Goal: Information Seeking & Learning: Understand process/instructions

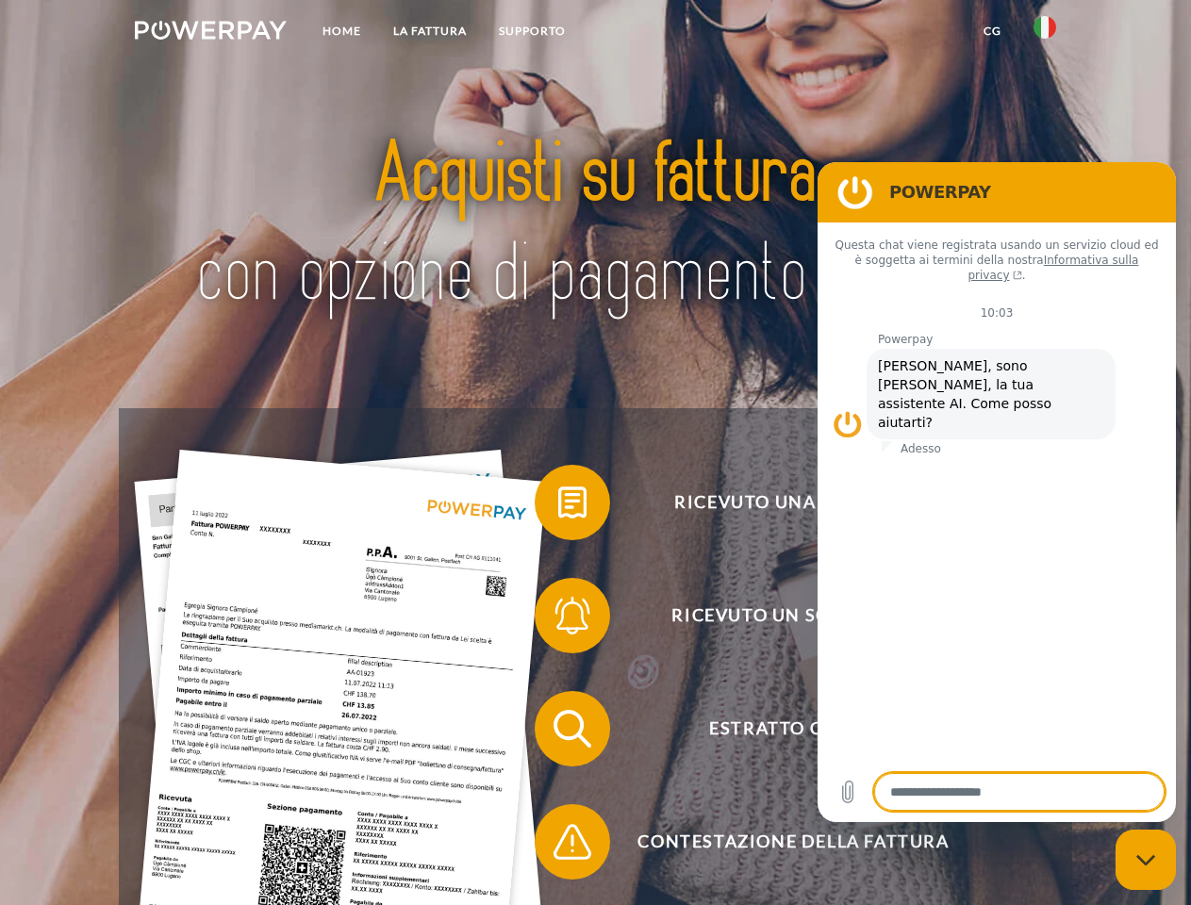
click at [210, 33] on img at bounding box center [211, 30] width 152 height 19
click at [1045, 33] on img at bounding box center [1045, 27] width 23 height 23
click at [992, 31] on link "CG" at bounding box center [993, 31] width 50 height 34
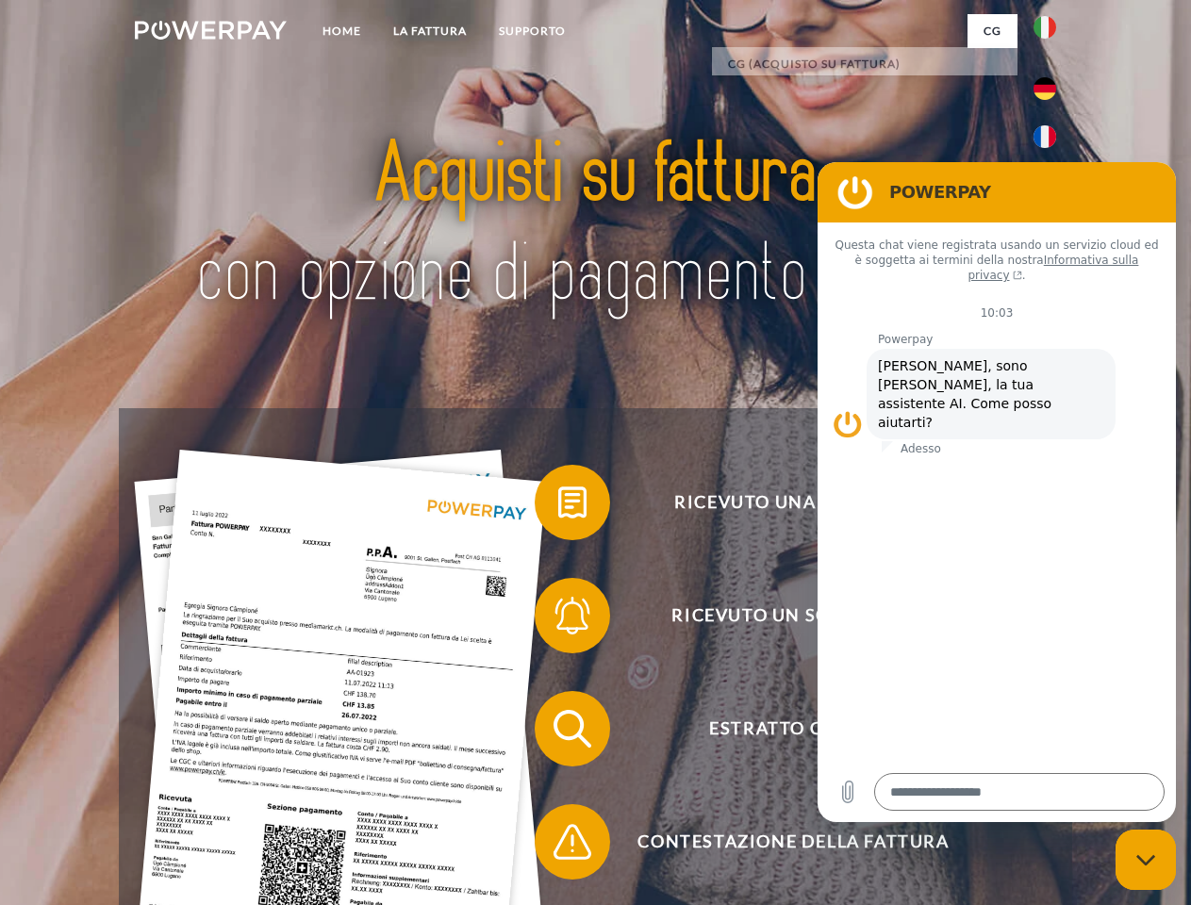
click at [558, 506] on span at bounding box center [544, 503] width 94 height 94
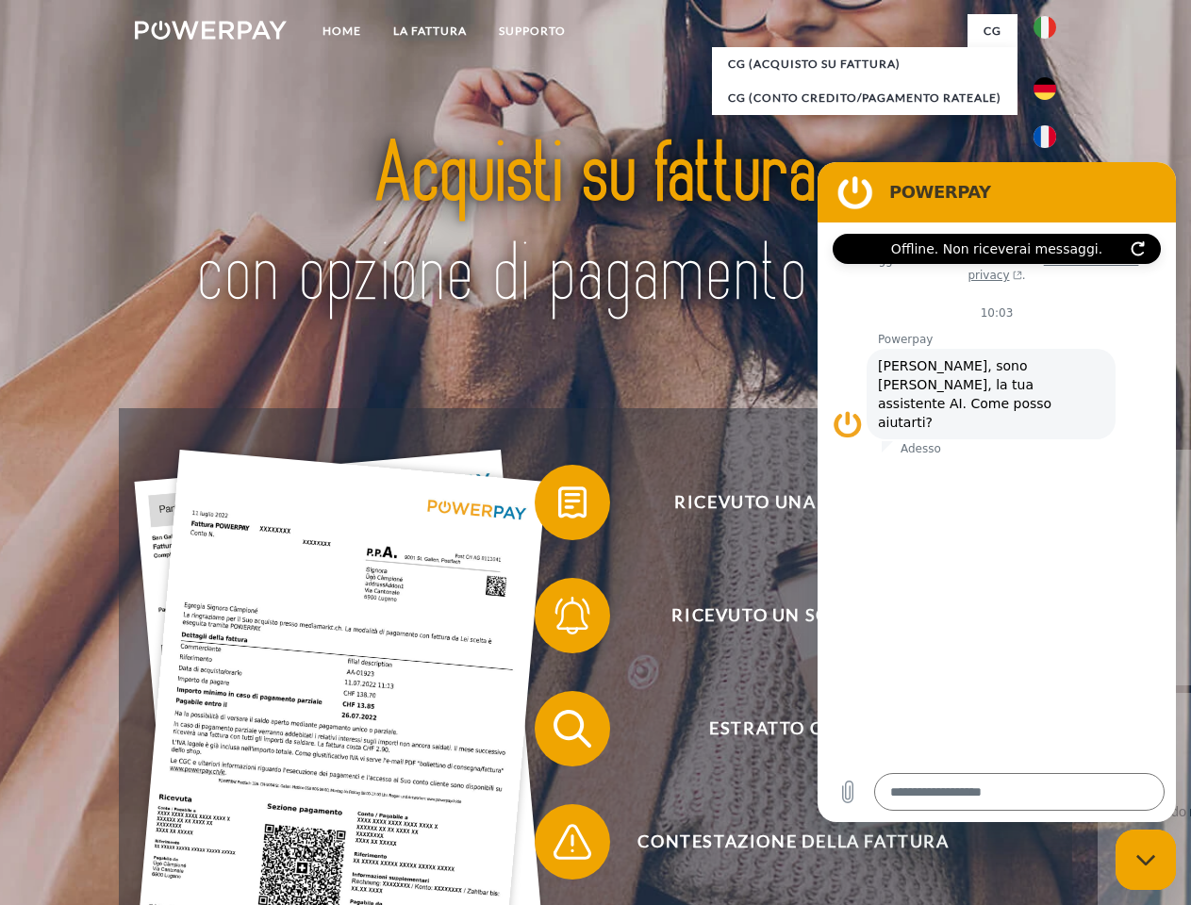
click at [558, 620] on div "Ricevuto una fattura? Ricevuto un sollecito? Estratto conto indietro" at bounding box center [595, 785] width 953 height 754
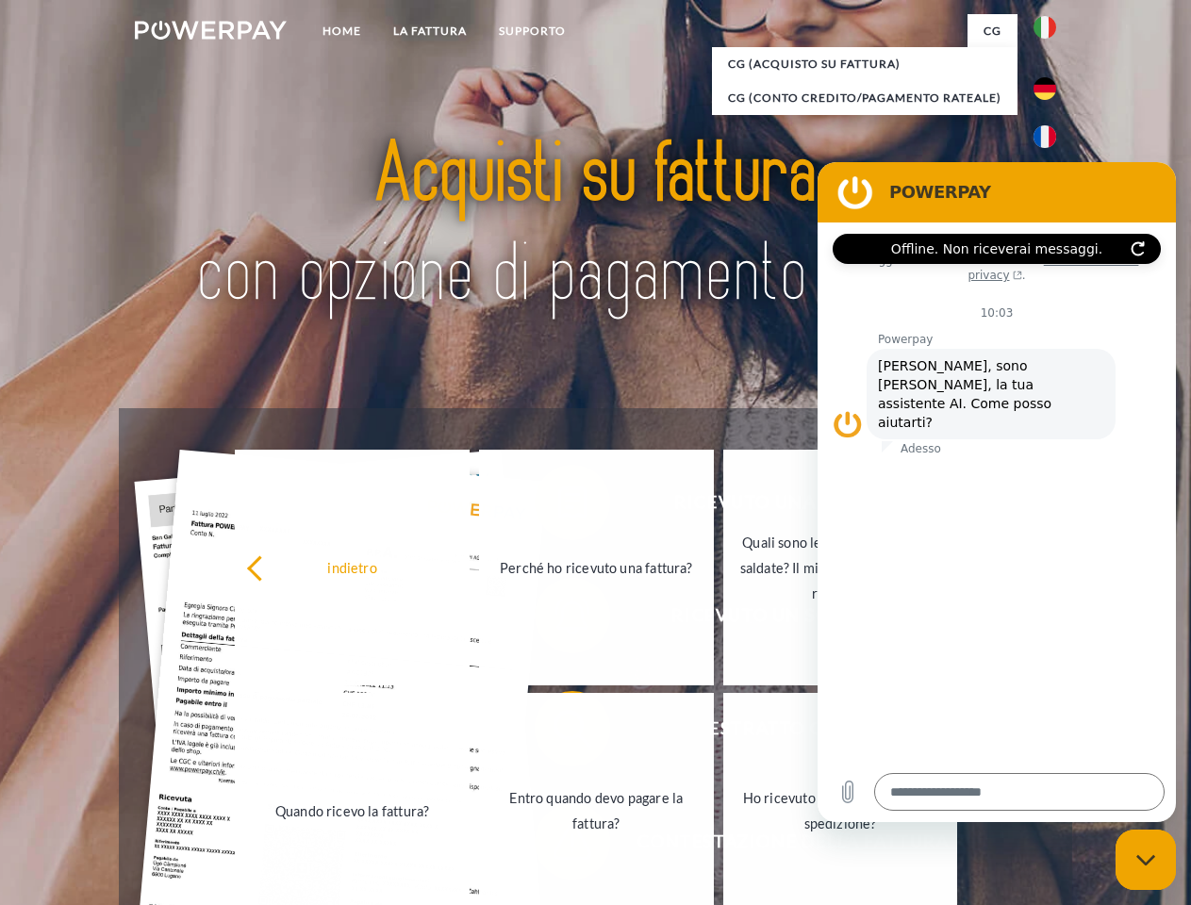
click at [558, 733] on link "Entro quando devo pagare la fattura?" at bounding box center [596, 811] width 235 height 236
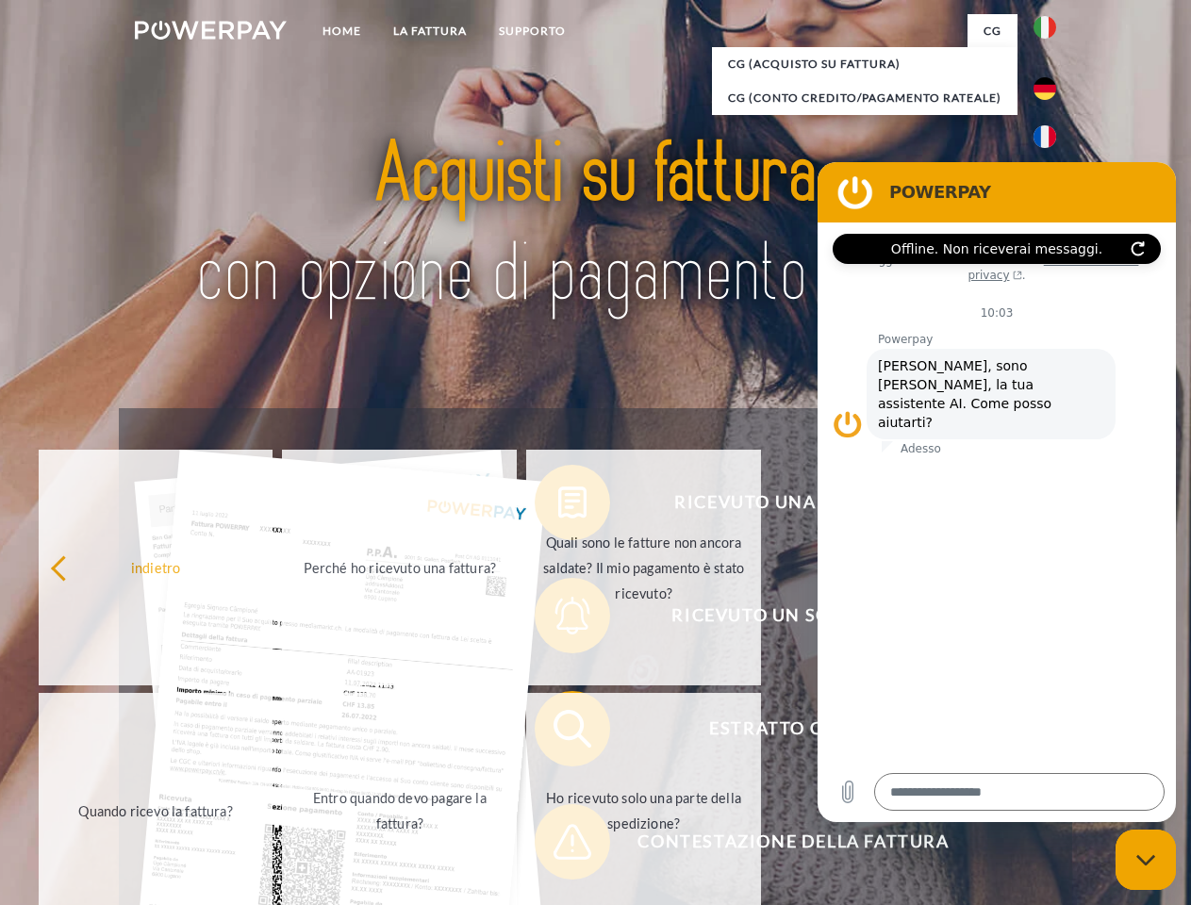
click at [558, 846] on span at bounding box center [544, 842] width 94 height 94
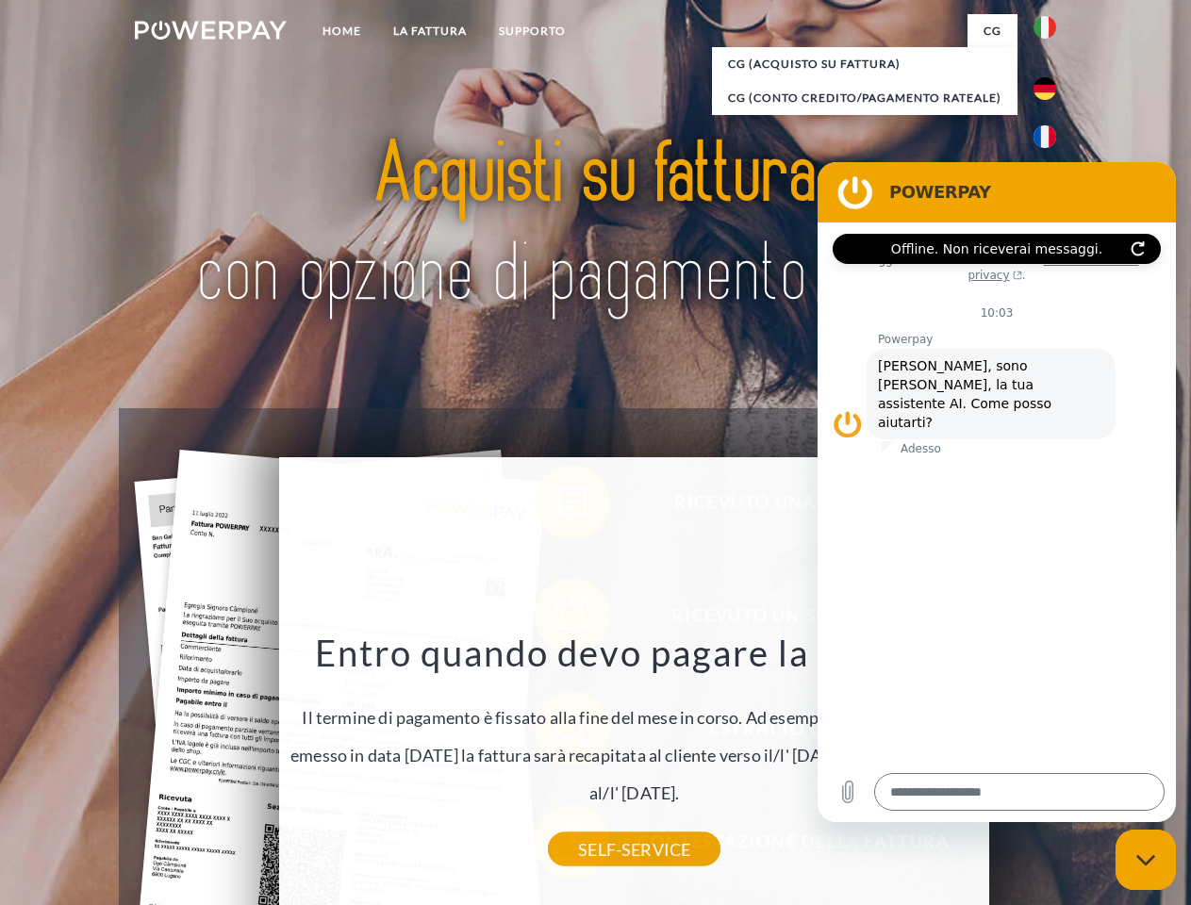
click at [1146, 860] on icon "Chiudi la finestra di messaggistica" at bounding box center [1146, 860] width 20 height 12
type textarea "*"
